Goal: Information Seeking & Learning: Get advice/opinions

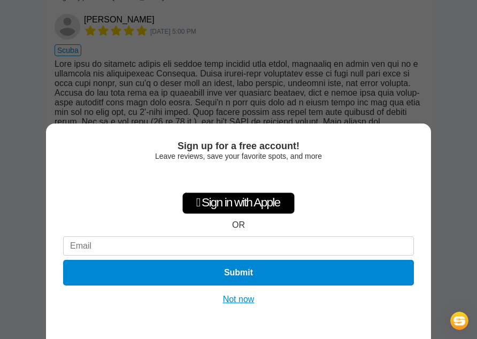
click at [234, 297] on button "Not now" at bounding box center [239, 299] width 38 height 11
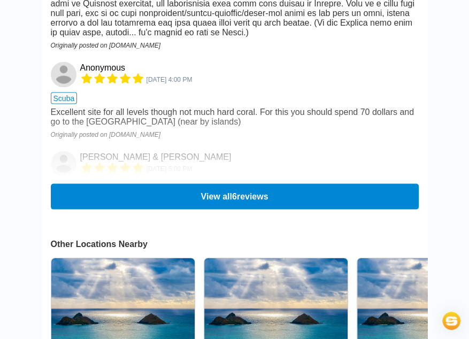
scroll to position [1184, 0]
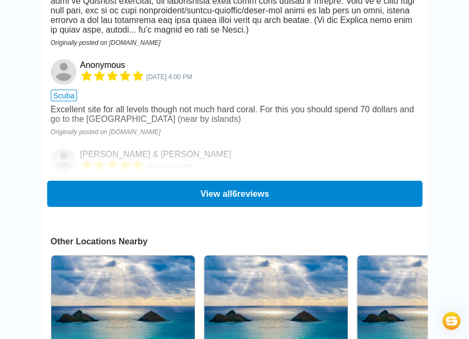
click at [257, 207] on button "View all 6 reviews" at bounding box center [235, 194] width 376 height 26
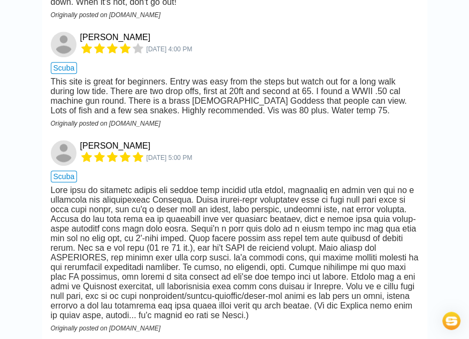
scroll to position [0, 0]
